Goal: Task Accomplishment & Management: Manage account settings

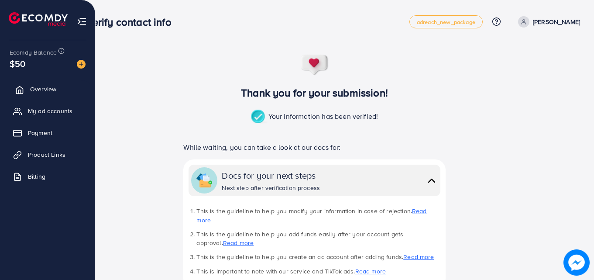
click at [59, 86] on link "Overview" at bounding box center [48, 88] width 82 height 17
click at [53, 90] on span "Overview" at bounding box center [43, 89] width 26 height 9
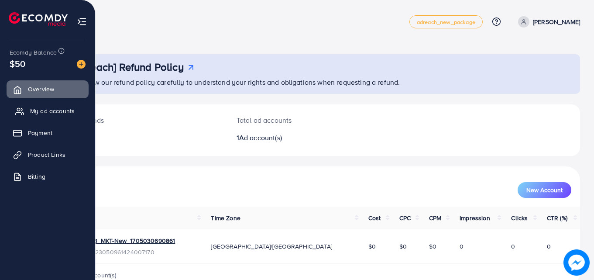
click at [55, 106] on link "My ad accounts" at bounding box center [48, 110] width 82 height 17
click at [59, 111] on span "My ad accounts" at bounding box center [52, 111] width 45 height 9
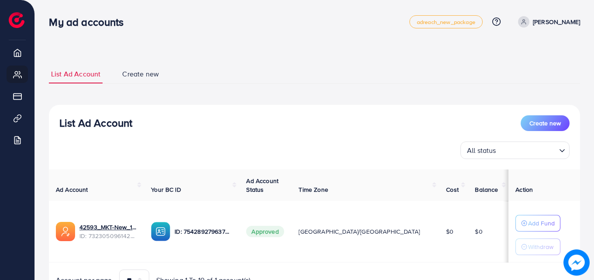
scroll to position [45, 0]
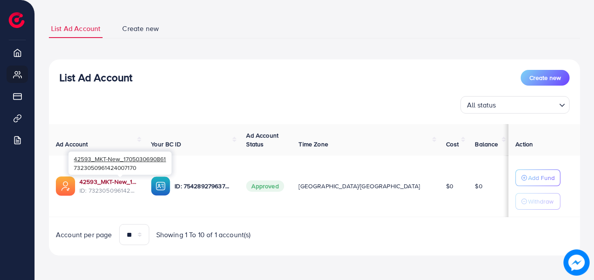
click at [115, 180] on link "42593_MKT-New_1705030690861" at bounding box center [108, 181] width 58 height 9
